Goal: Task Accomplishment & Management: Use online tool/utility

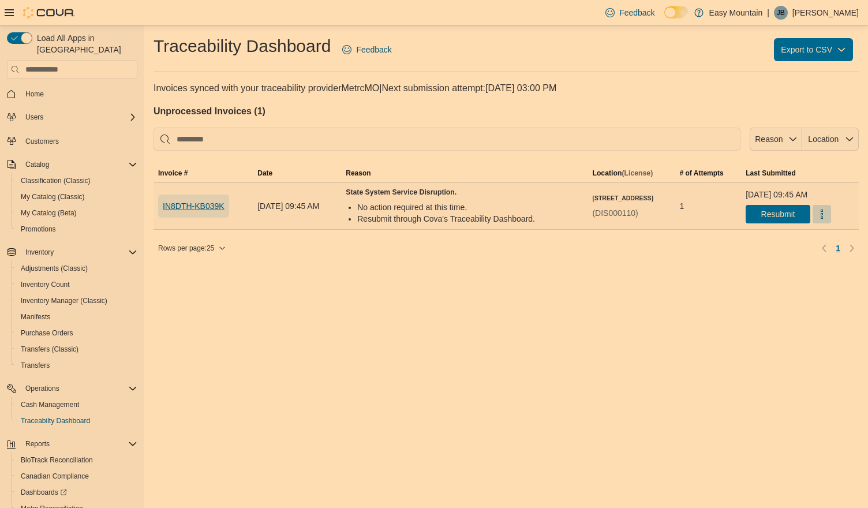
click at [224, 207] on button "IN8DTH-KB039K" at bounding box center [193, 205] width 71 height 23
click at [755, 212] on span "Resubmit" at bounding box center [777, 213] width 51 height 18
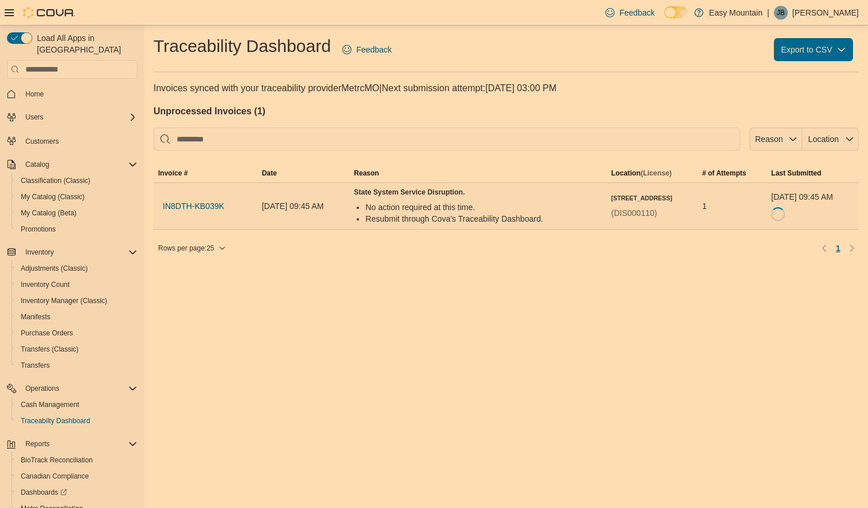
click at [24, 87] on span "Home" at bounding box center [79, 94] width 117 height 14
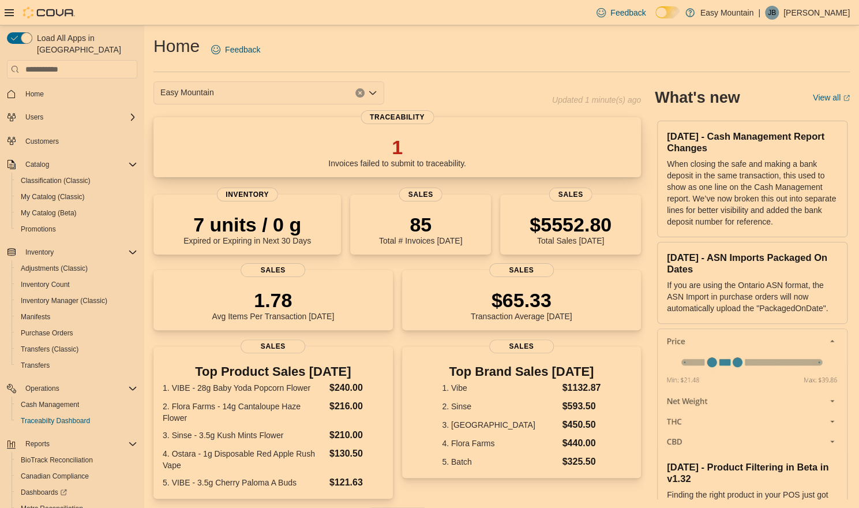
click at [312, 141] on div "1 Invoices failed to submit to traceability." at bounding box center [397, 149] width 469 height 37
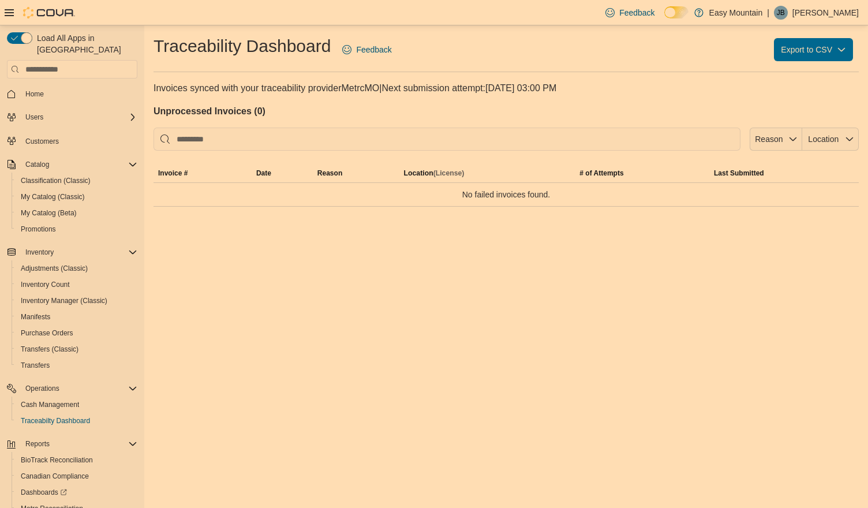
click at [58, 87] on span "Home" at bounding box center [79, 94] width 117 height 14
